Goal: Task Accomplishment & Management: Use online tool/utility

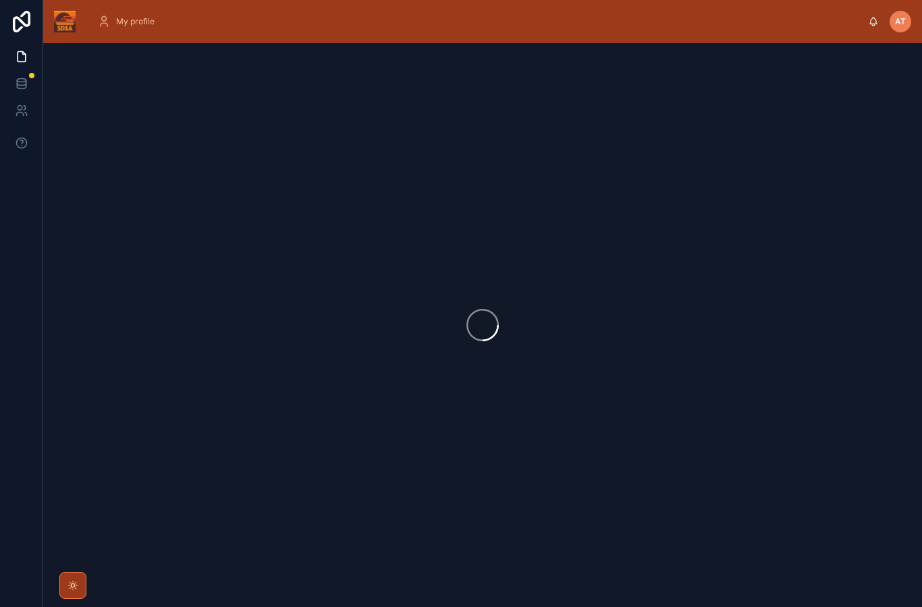
scroll to position [54, 0]
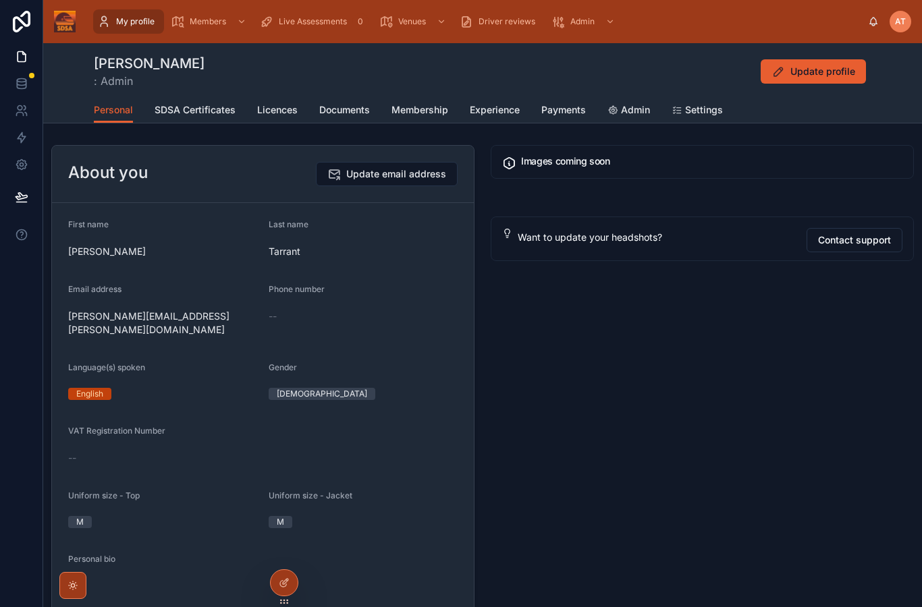
click at [0, 0] on icon at bounding box center [0, 0] width 0 height 0
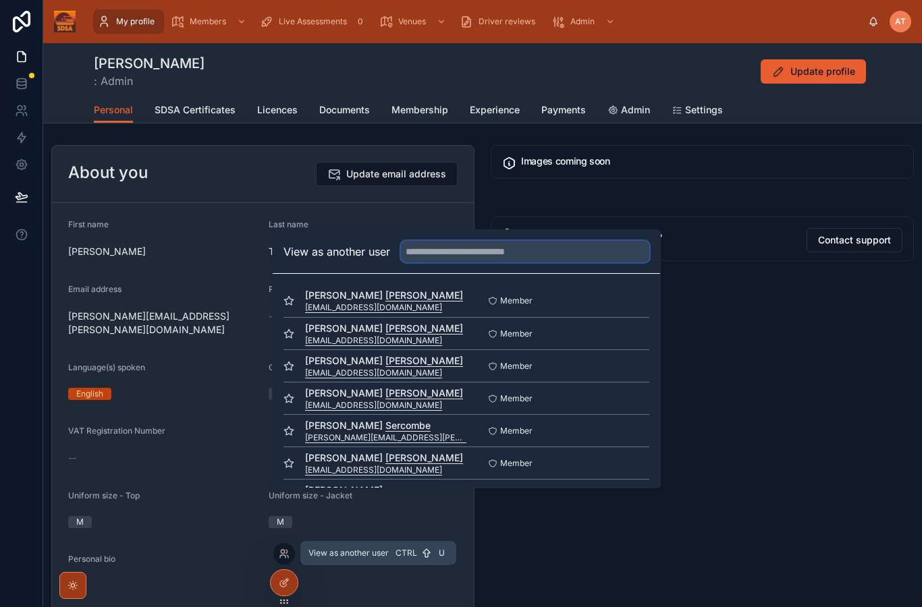
click at [485, 262] on input "text" at bounding box center [525, 252] width 248 height 22
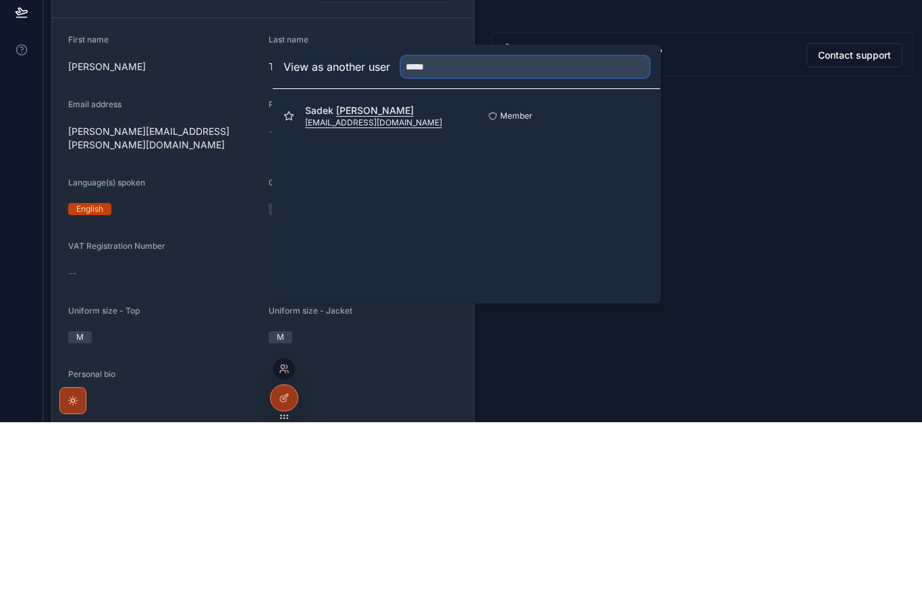
type input "*****"
click at [0, 0] on button "Select" at bounding box center [0, 0] width 0 height 0
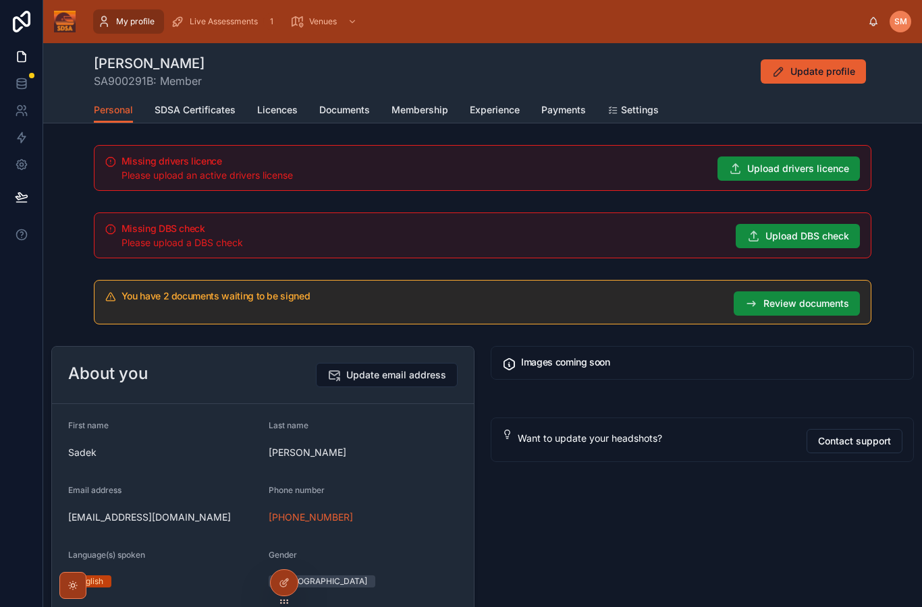
click at [235, 22] on span "Live Assessments" at bounding box center [224, 21] width 68 height 11
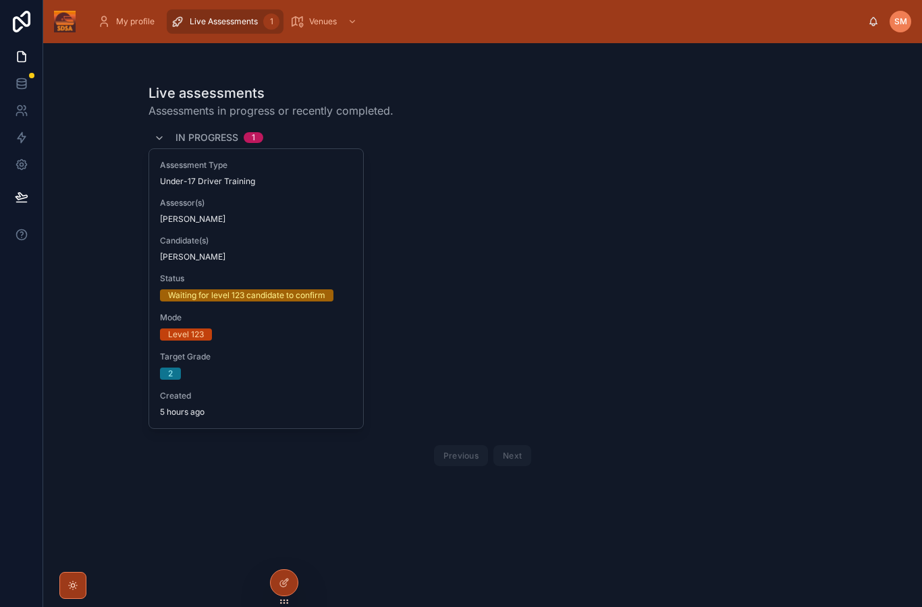
click at [312, 385] on div "Assessment Type Under-17 Driver Training Assessor(s) [PERSON_NAME] Candidate(s)…" at bounding box center [256, 288] width 215 height 279
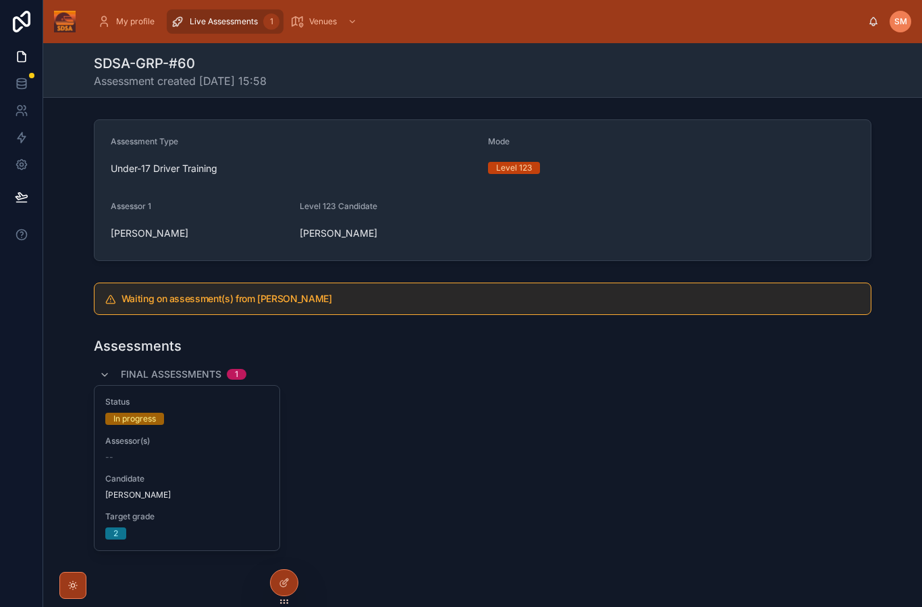
click at [221, 462] on div "--" at bounding box center [186, 457] width 163 height 11
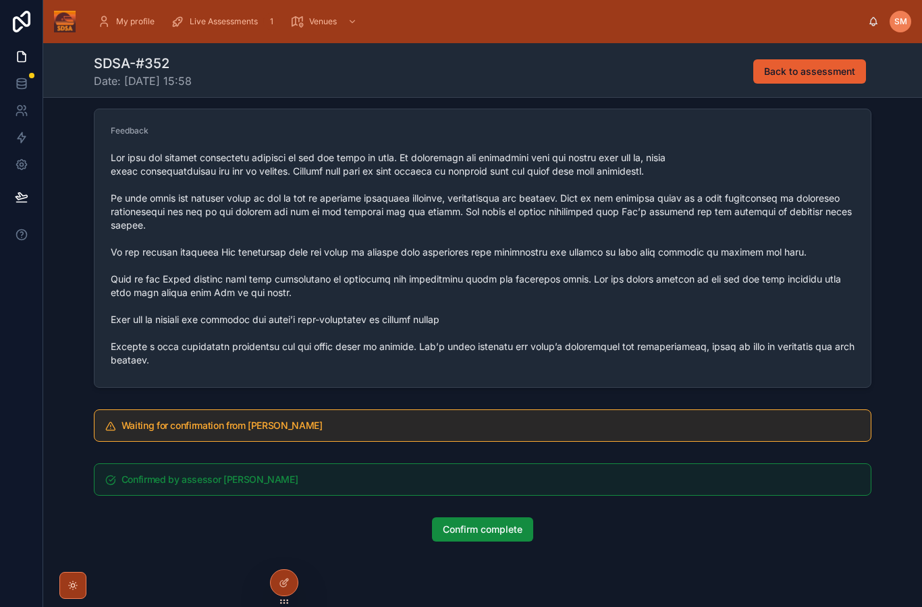
scroll to position [691, 0]
click at [493, 543] on button "Confirm complete" at bounding box center [482, 530] width 101 height 24
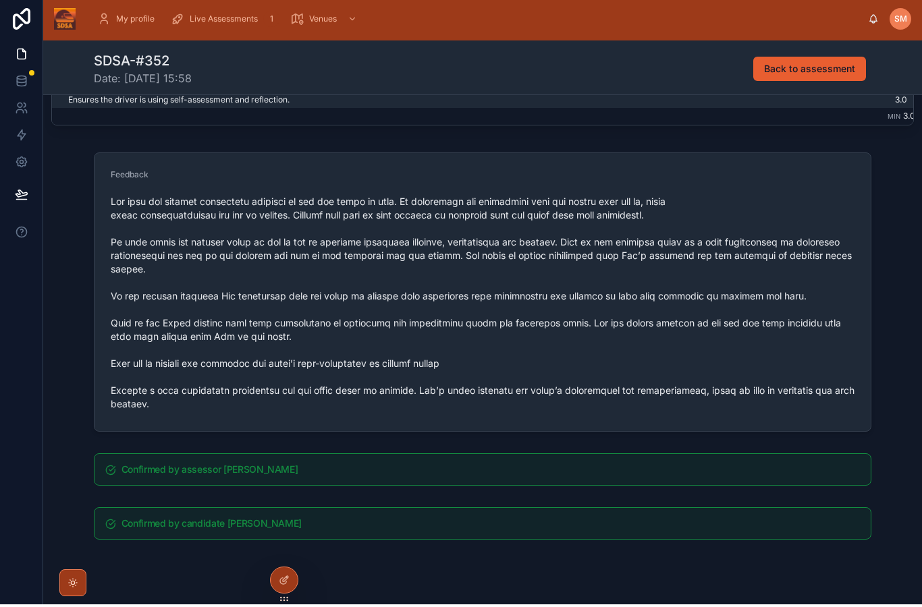
scroll to position [0, 0]
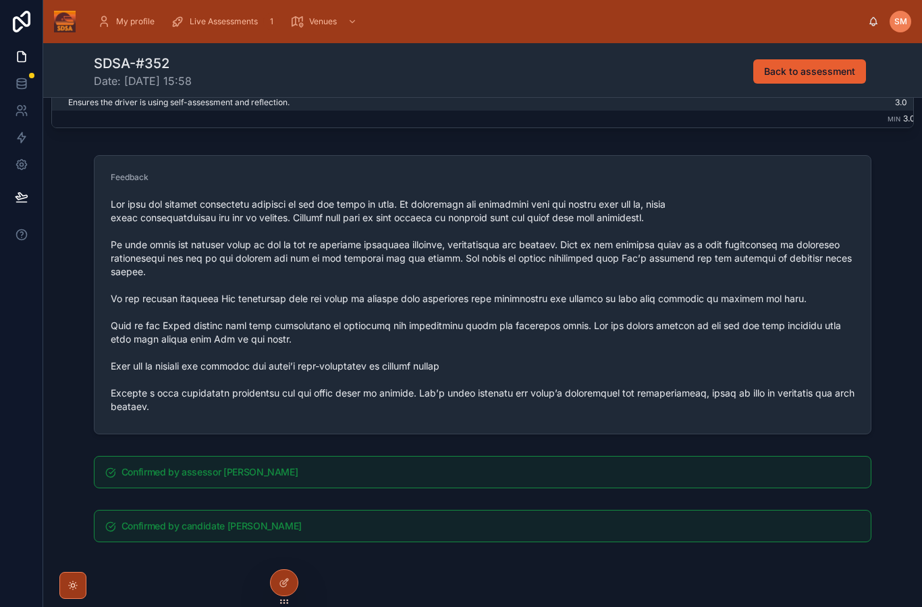
click at [899, 24] on span "SM" at bounding box center [900, 21] width 13 height 11
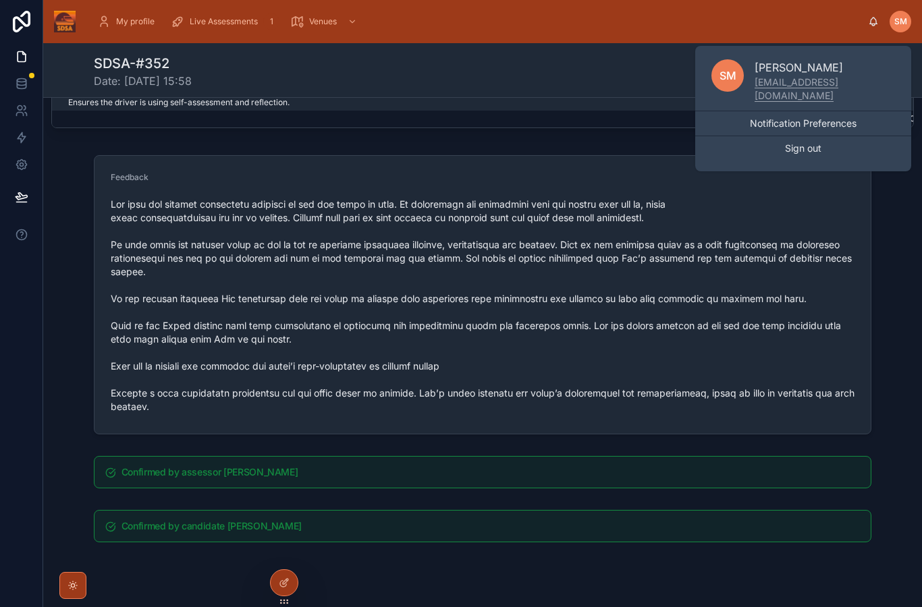
click at [835, 138] on button "Sign out" at bounding box center [803, 148] width 216 height 24
